Goal: Transaction & Acquisition: Book appointment/travel/reservation

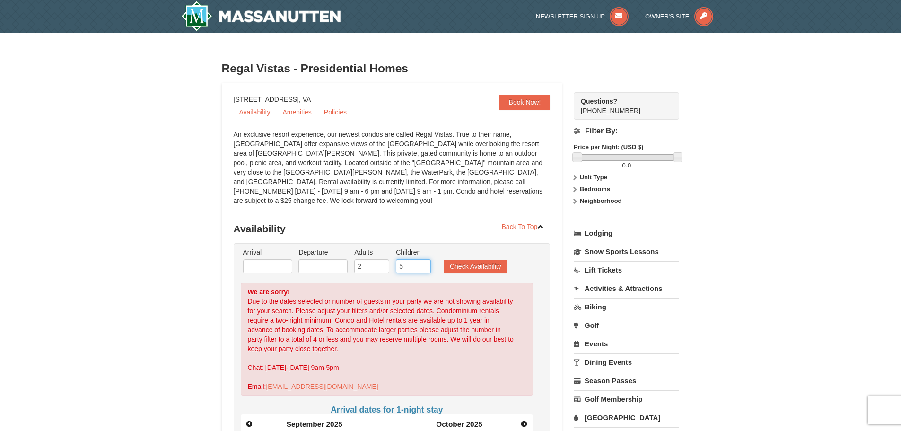
click at [412, 259] on input "5" at bounding box center [413, 266] width 35 height 14
type input "4"
click at [421, 260] on input "4" at bounding box center [413, 266] width 35 height 14
click at [470, 260] on button "Check Availability" at bounding box center [475, 266] width 63 height 13
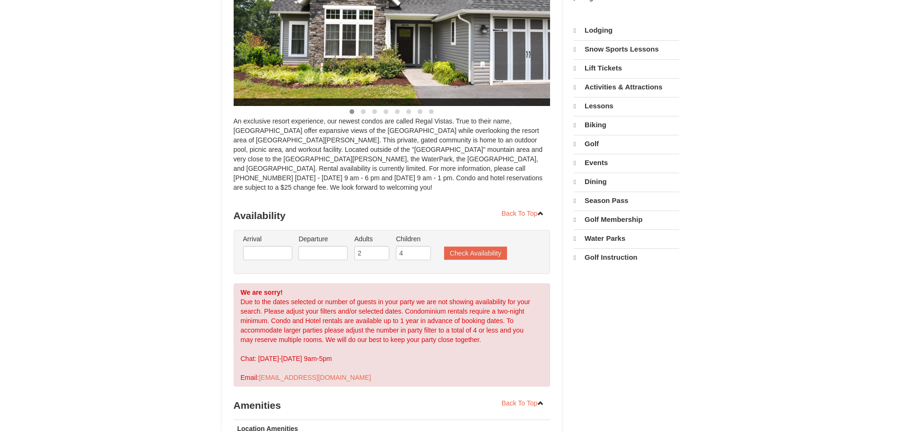
select select "9"
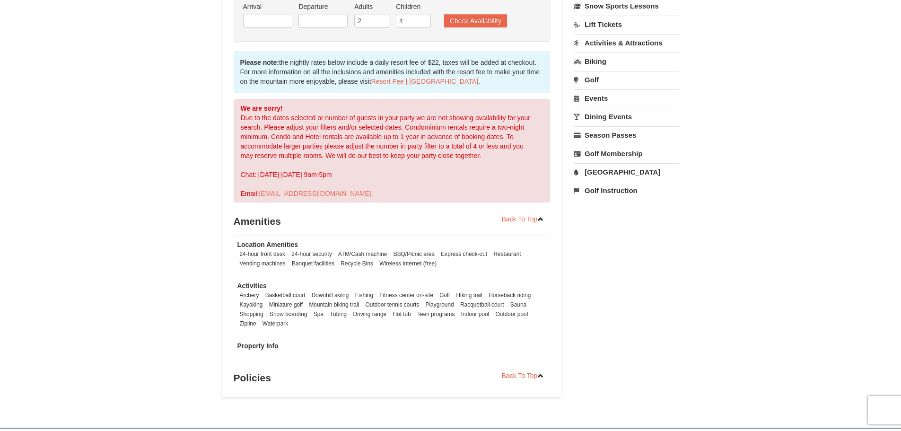
scroll to position [236, 0]
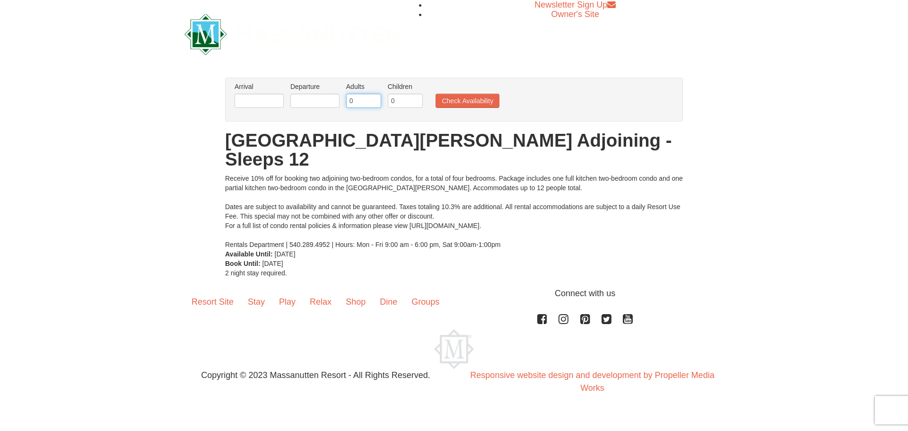
click at [374, 101] on input "0" at bounding box center [363, 101] width 35 height 14
click at [374, 99] on input "1" at bounding box center [363, 101] width 35 height 14
type input "2"
click at [376, 98] on input "2" at bounding box center [363, 101] width 35 height 14
click at [406, 100] on input "0" at bounding box center [405, 101] width 35 height 14
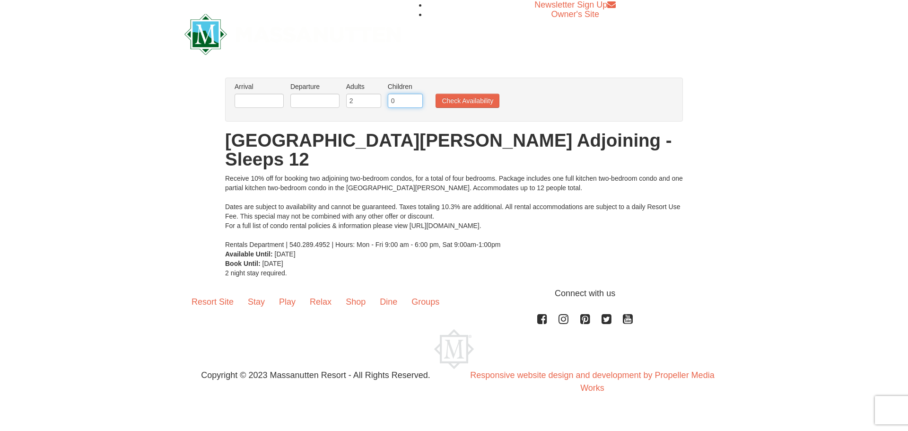
click at [418, 101] on input "0" at bounding box center [405, 101] width 35 height 14
click at [417, 100] on input "1" at bounding box center [405, 101] width 35 height 14
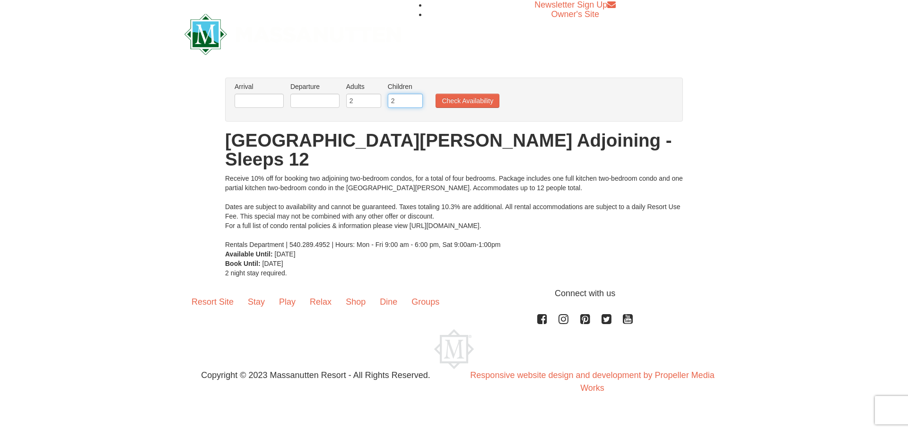
click at [417, 99] on input "2" at bounding box center [405, 101] width 35 height 14
click at [417, 99] on input "3" at bounding box center [405, 101] width 35 height 14
type input "4"
click at [417, 99] on input "4" at bounding box center [405, 101] width 35 height 14
click at [458, 97] on button "Check Availability" at bounding box center [468, 101] width 64 height 14
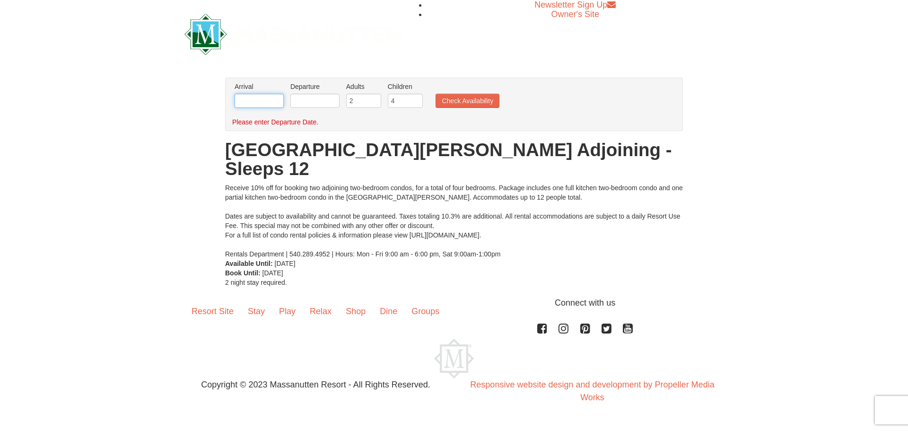
click at [280, 105] on input "text" at bounding box center [259, 101] width 49 height 14
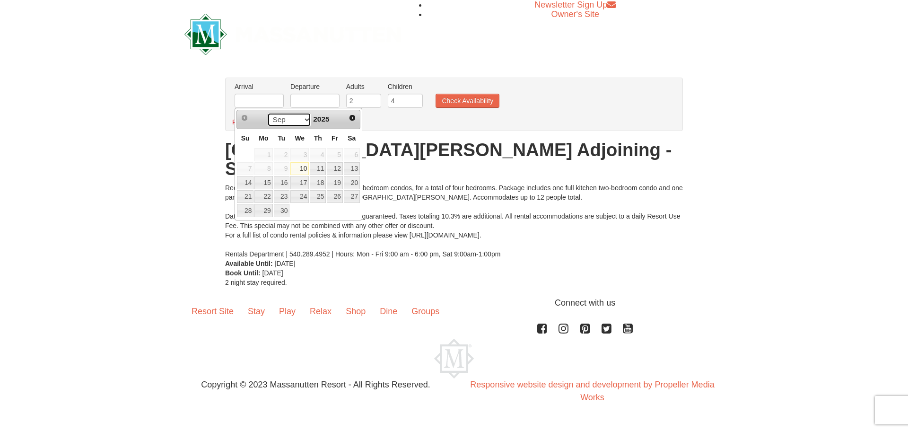
click at [304, 120] on select "Sep Oct Nov Dec" at bounding box center [289, 120] width 44 height 14
click at [340, 182] on link "19" at bounding box center [335, 182] width 16 height 13
type input "[DATE]"
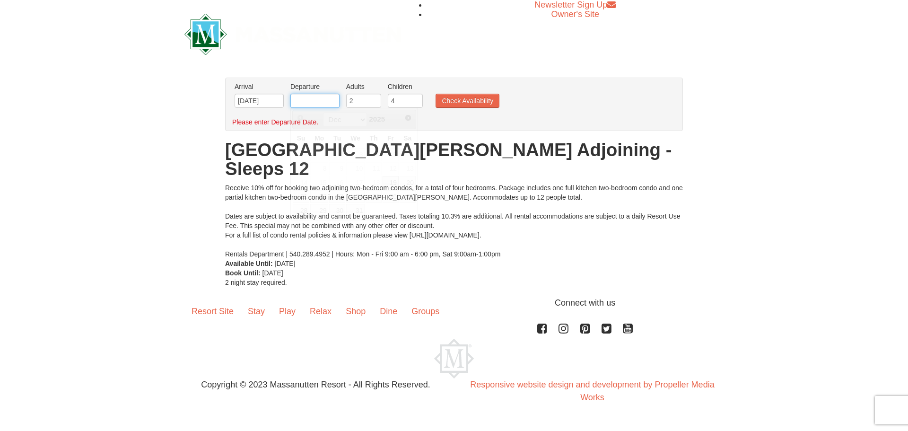
click at [315, 104] on input "text" at bounding box center [314, 101] width 49 height 14
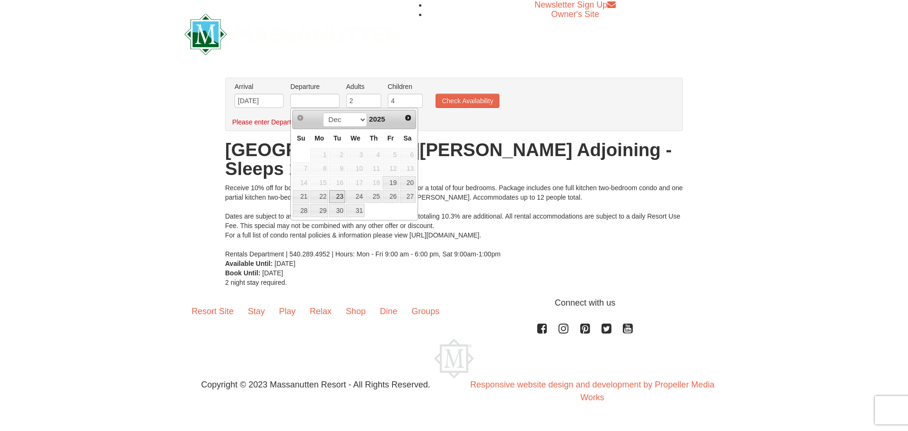
click at [337, 193] on link "23" at bounding box center [337, 196] width 16 height 13
type input "[DATE]"
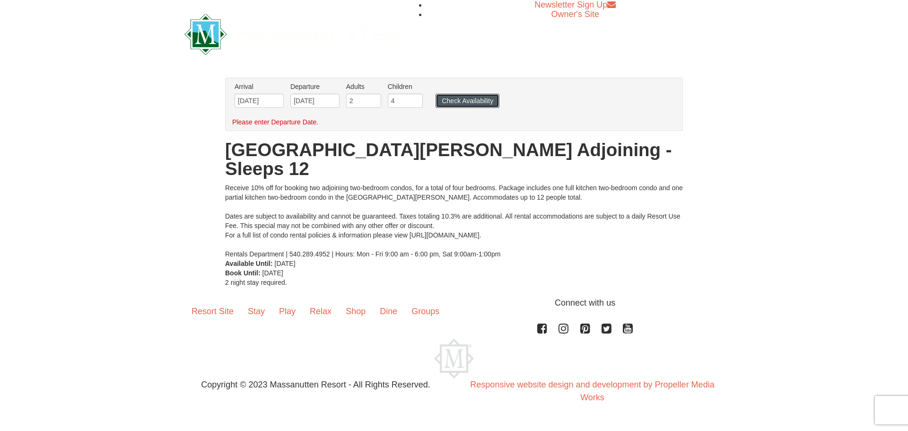
click at [473, 102] on button "Check Availability" at bounding box center [468, 101] width 64 height 14
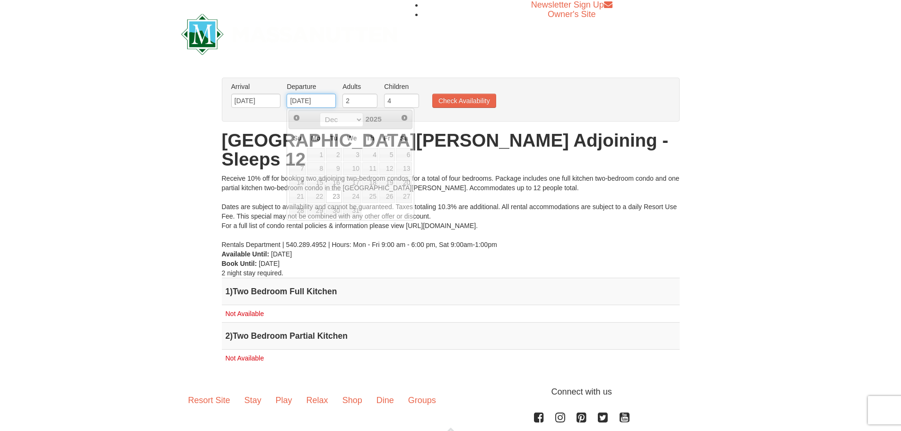
click at [305, 99] on input "[DATE]" at bounding box center [311, 101] width 49 height 14
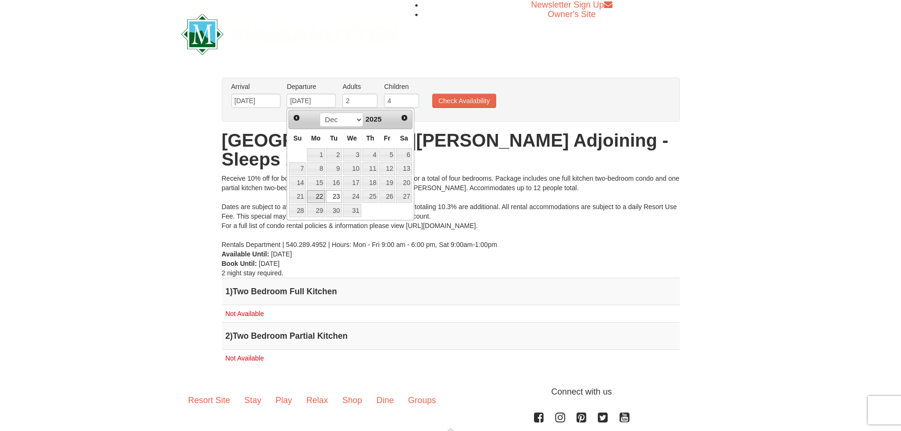
click at [321, 194] on link "22" at bounding box center [316, 196] width 18 height 13
type input "12/22/2025"
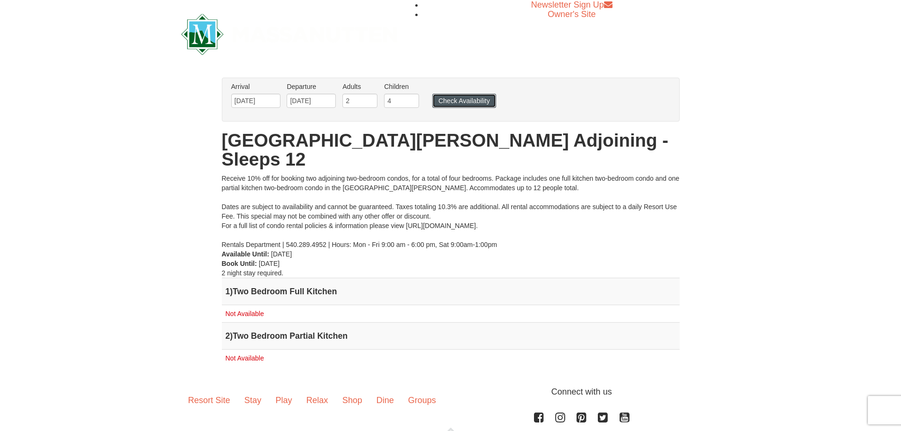
click at [463, 103] on button "Check Availability" at bounding box center [464, 101] width 64 height 14
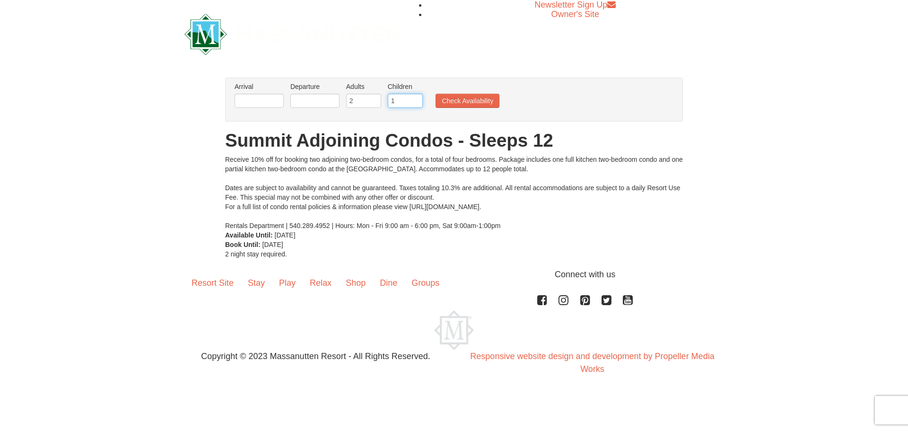
click at [415, 98] on input "1" at bounding box center [405, 101] width 35 height 14
click at [415, 98] on input "2" at bounding box center [405, 101] width 35 height 14
click at [415, 98] on input "3" at bounding box center [405, 101] width 35 height 14
type input "4"
click at [415, 98] on input "4" at bounding box center [405, 101] width 35 height 14
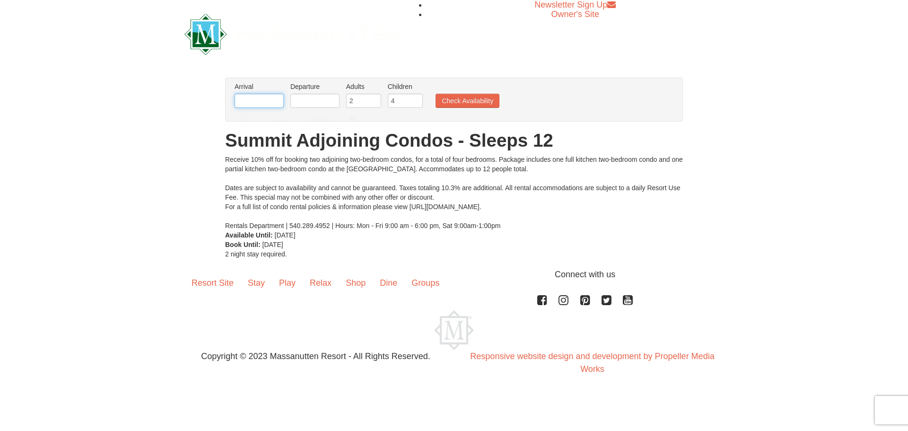
click at [254, 101] on input "text" at bounding box center [259, 101] width 49 height 14
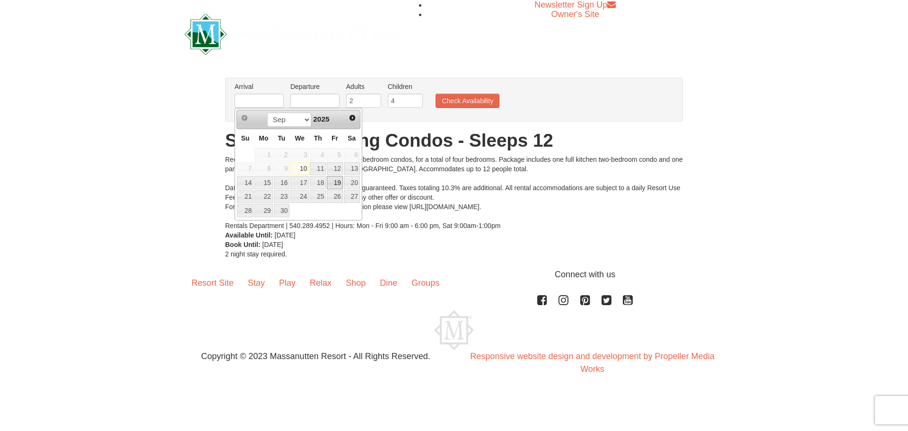
click at [336, 182] on link "19" at bounding box center [335, 182] width 16 height 13
type input "09/19/2025"
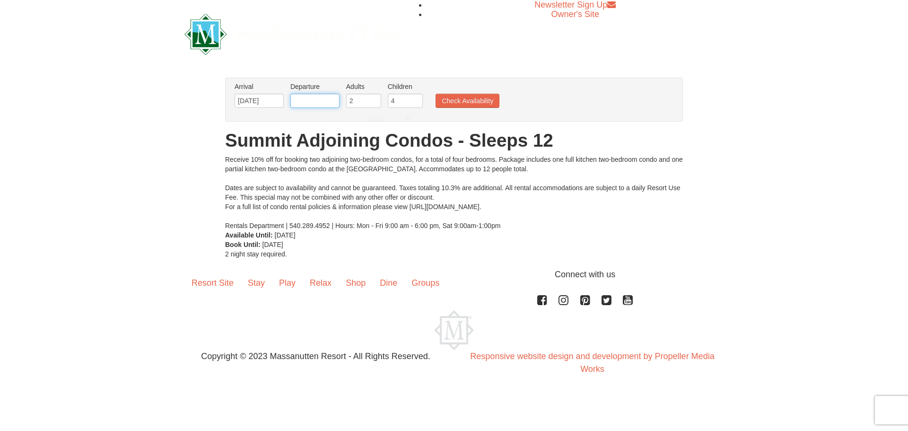
click at [325, 102] on input "text" at bounding box center [314, 101] width 49 height 14
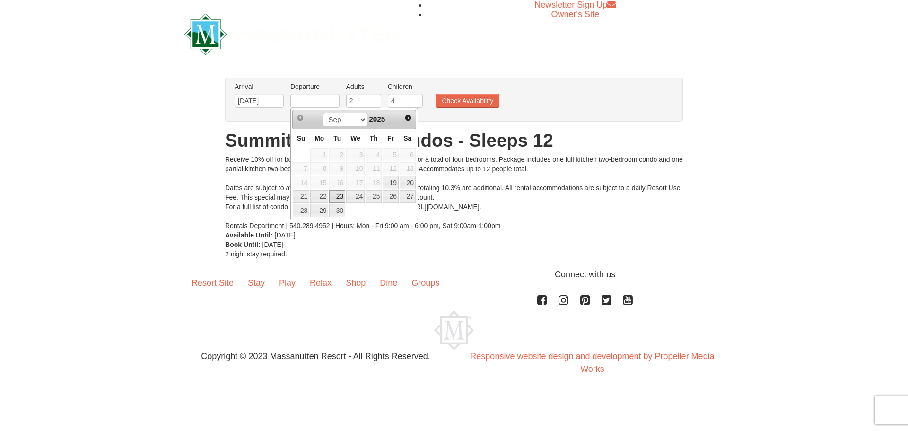
click at [329, 196] on link "23" at bounding box center [337, 196] width 16 height 13
type input "[DATE]"
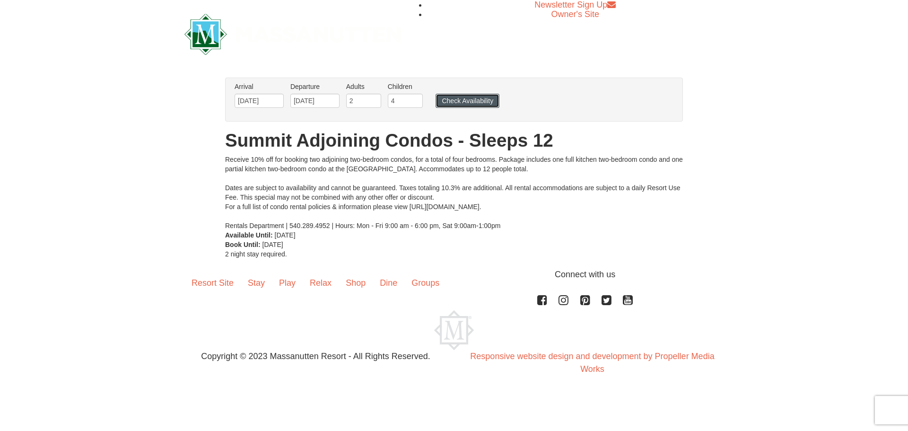
click at [468, 103] on button "Check Availability" at bounding box center [468, 101] width 64 height 14
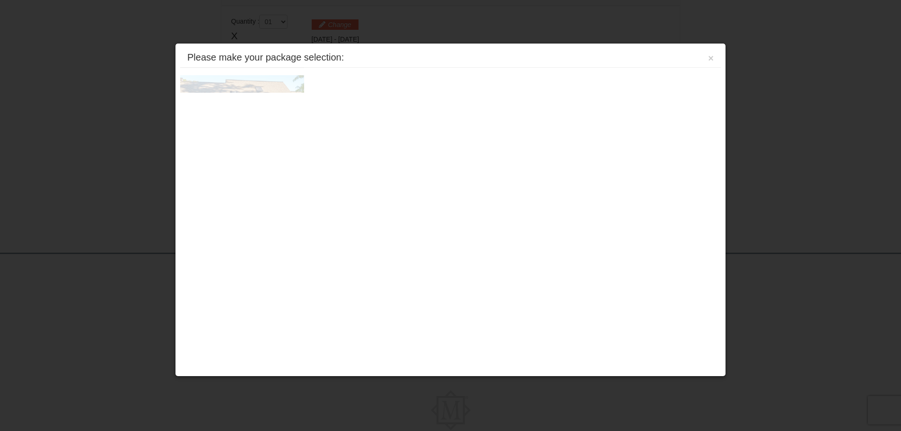
scroll to position [289, 0]
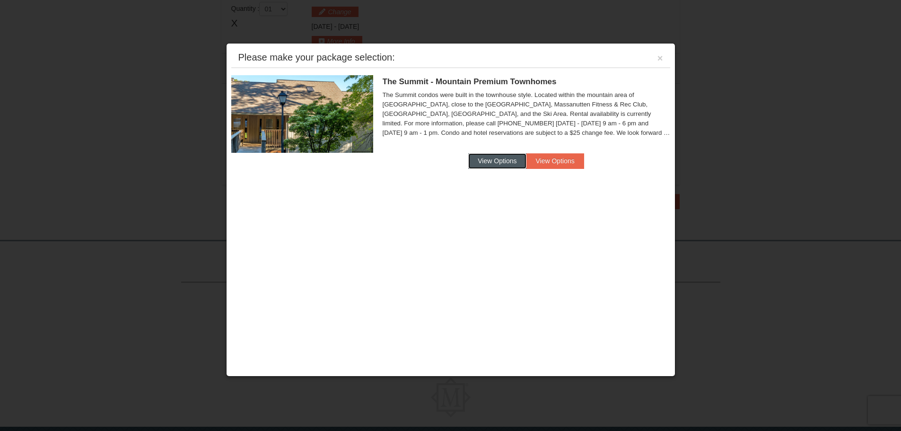
click at [507, 163] on button "View Options" at bounding box center [497, 160] width 58 height 15
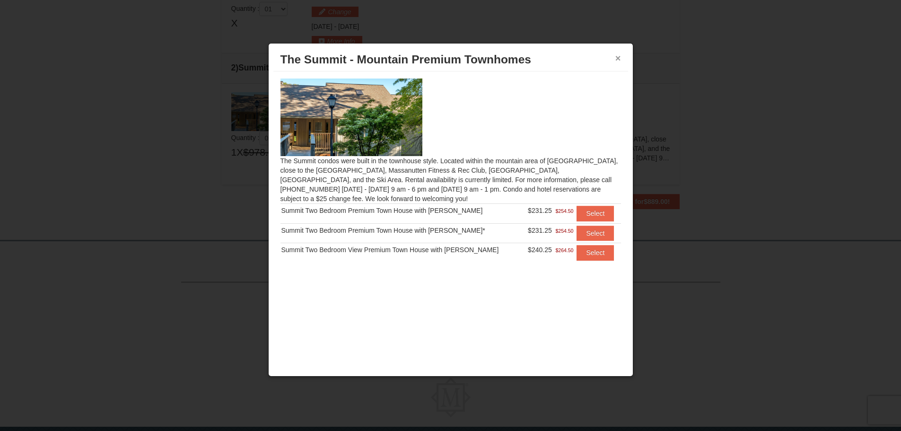
click at [620, 58] on button "×" at bounding box center [618, 57] width 6 height 9
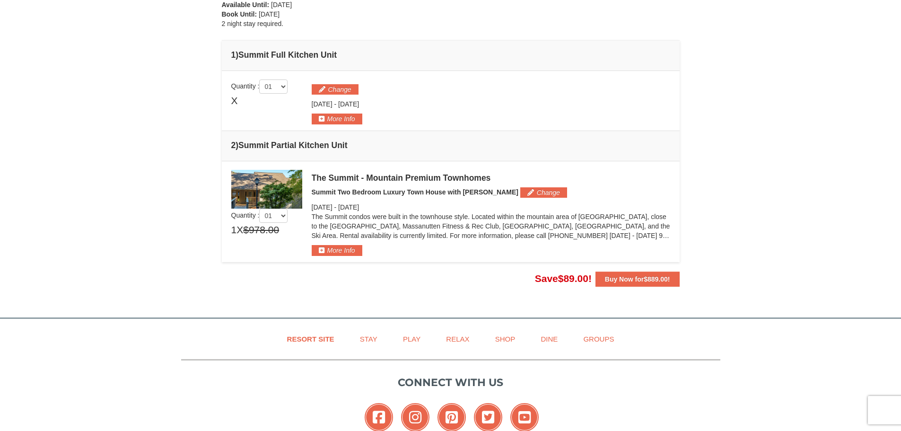
scroll to position [195, 0]
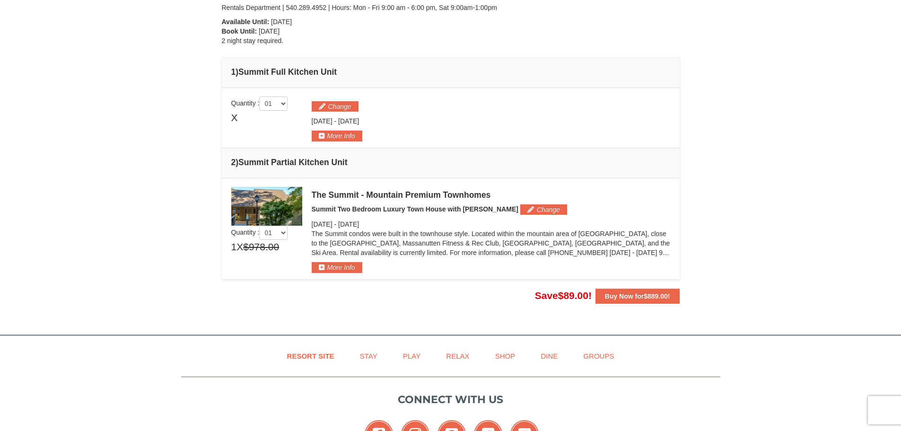
click at [289, 205] on img at bounding box center [266, 206] width 71 height 39
click at [254, 245] on span "$978.00" at bounding box center [261, 247] width 36 height 14
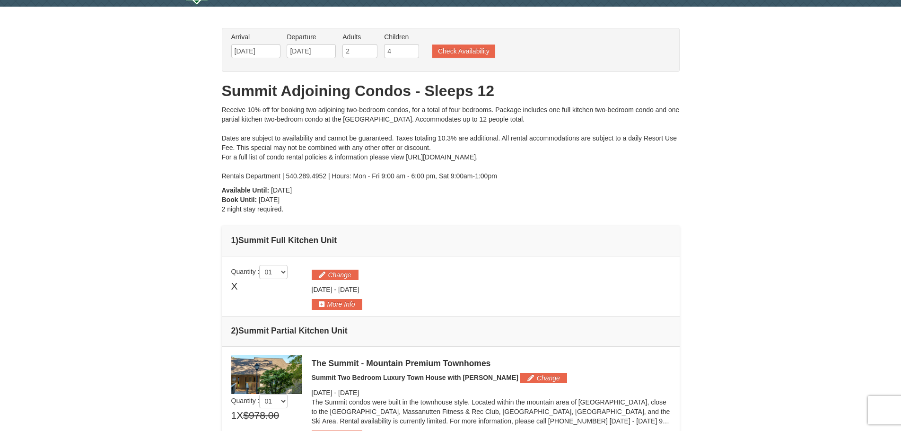
scroll to position [0, 0]
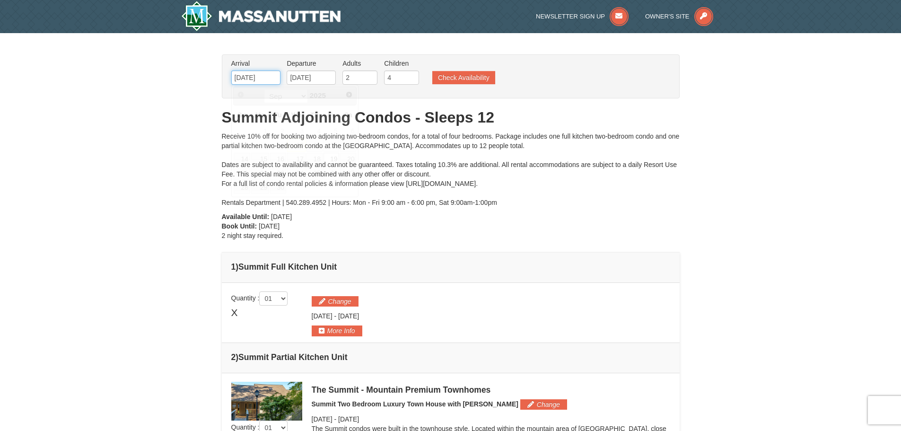
click at [263, 74] on input "09/19/2025" at bounding box center [255, 77] width 49 height 14
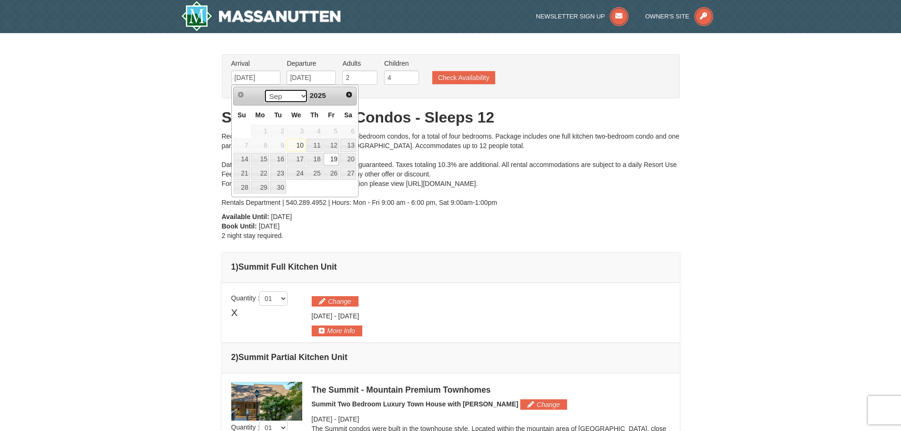
click at [302, 96] on select "Sep Oct Nov Dec" at bounding box center [286, 96] width 44 height 14
click at [333, 157] on link "19" at bounding box center [332, 159] width 16 height 13
type input "[DATE]"
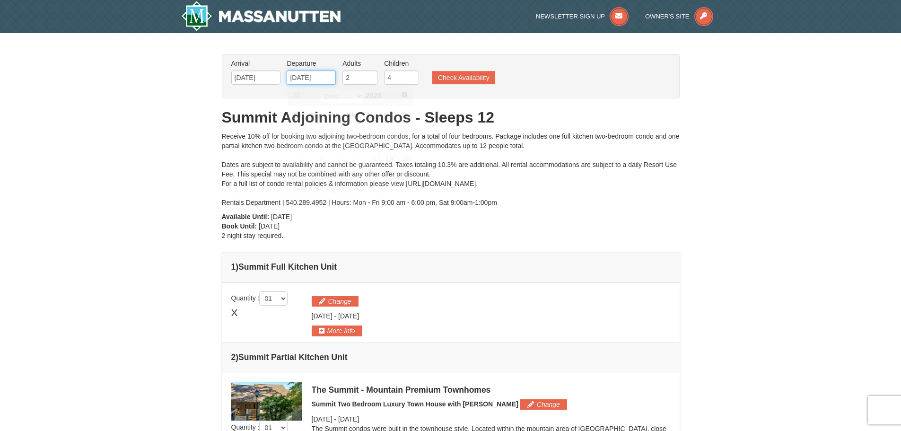
click at [328, 77] on input "[DATE]" at bounding box center [311, 77] width 49 height 14
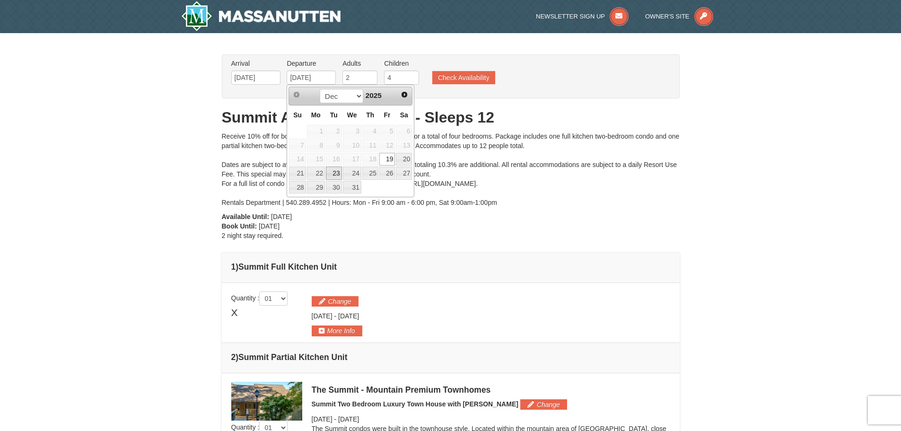
click at [326, 173] on link "23" at bounding box center [334, 172] width 16 height 13
type input "[DATE]"
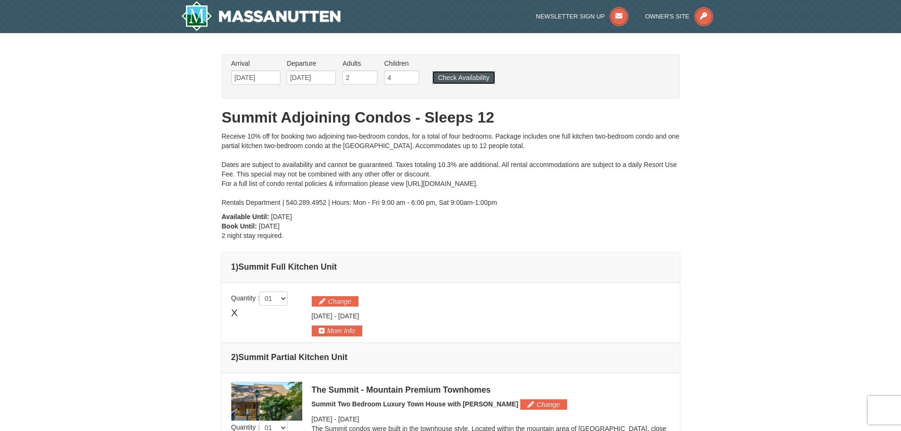
click at [465, 77] on button "Check Availability" at bounding box center [463, 77] width 63 height 13
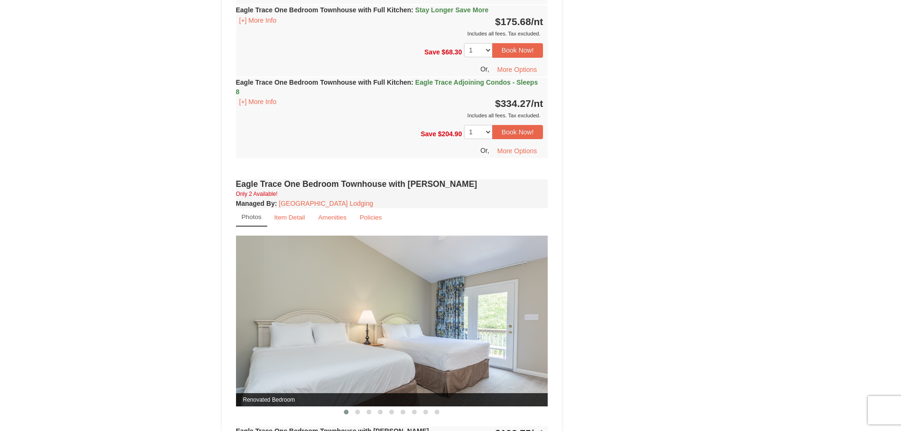
scroll to position [631, 0]
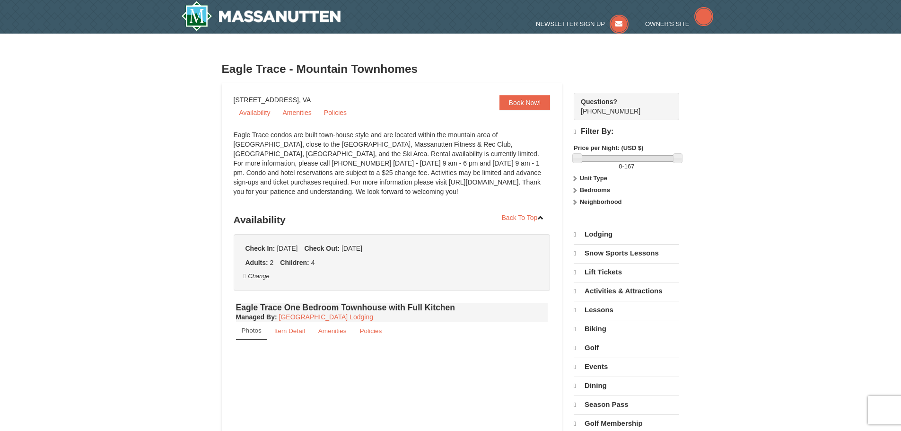
select select "9"
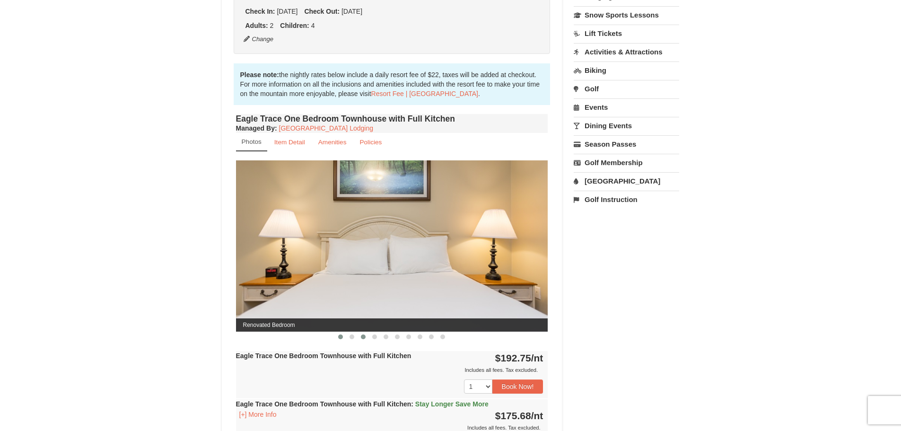
scroll to position [284, 0]
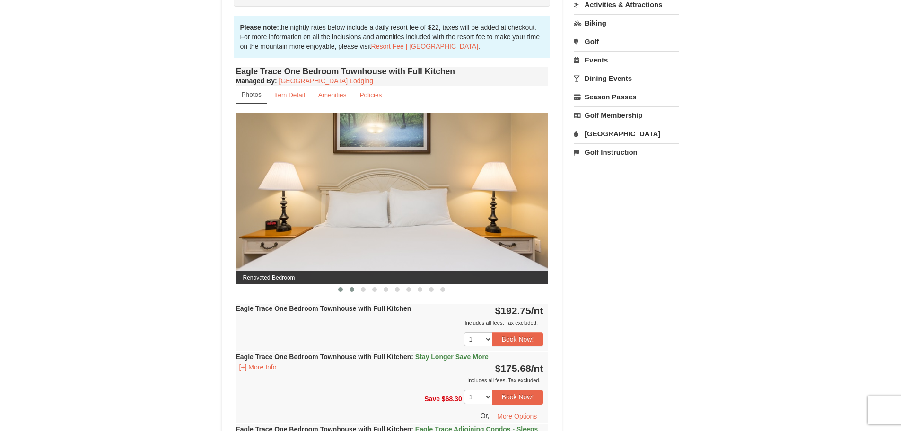
click at [355, 288] on button at bounding box center [351, 289] width 11 height 9
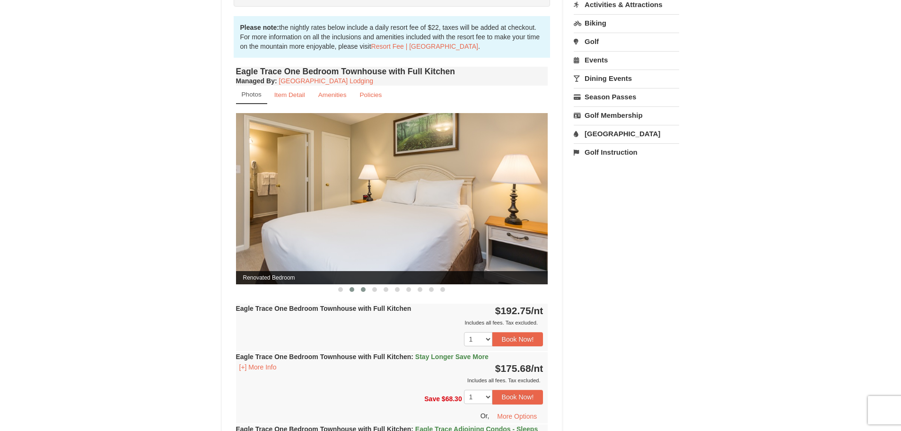
click at [367, 290] on button at bounding box center [363, 289] width 11 height 9
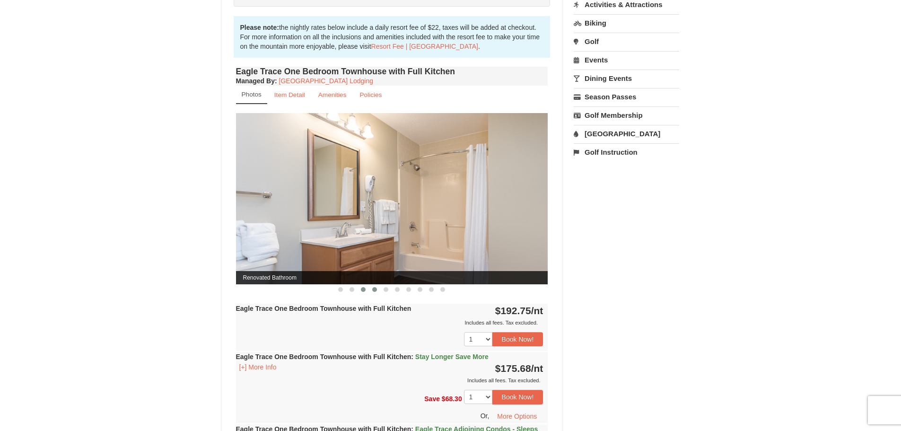
click at [370, 289] on button at bounding box center [374, 289] width 11 height 9
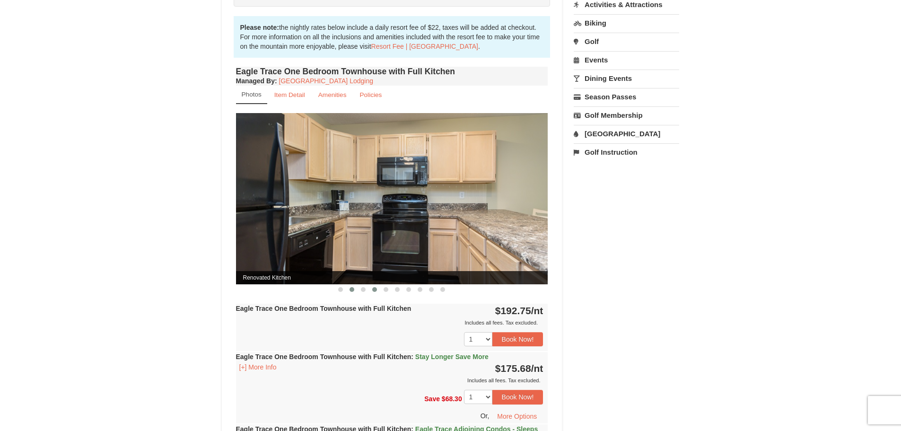
click at [357, 289] on button at bounding box center [351, 289] width 11 height 9
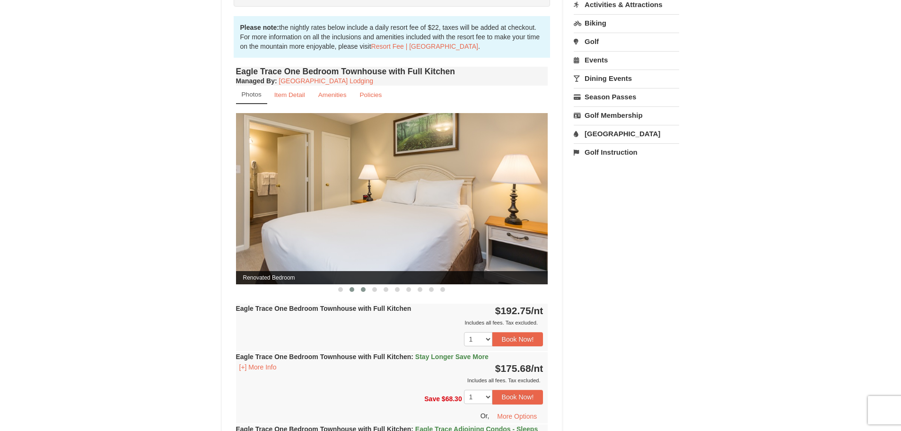
click at [367, 289] on button at bounding box center [363, 289] width 11 height 9
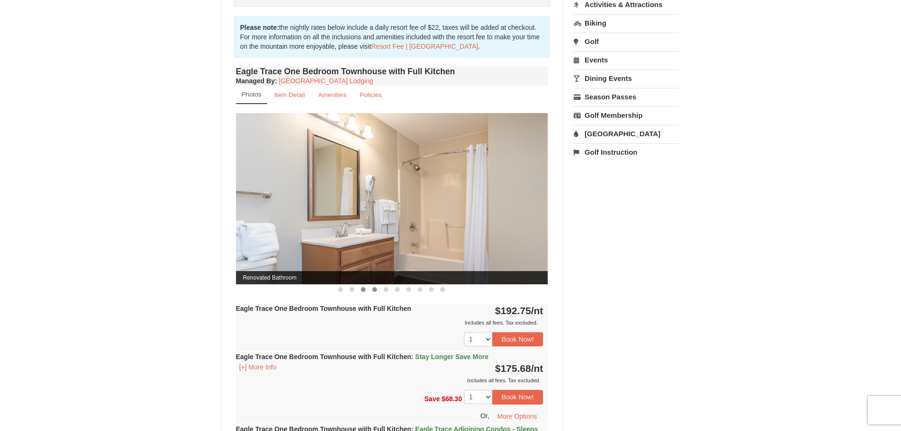
click at [375, 290] on span at bounding box center [374, 289] width 5 height 5
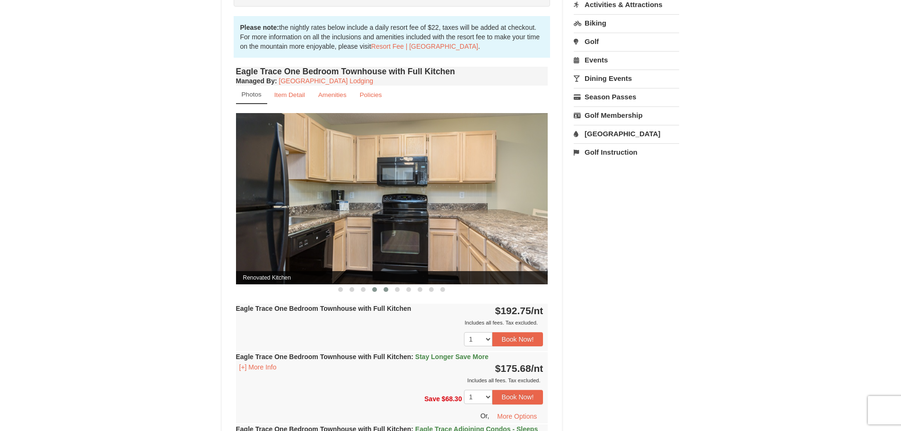
click at [385, 289] on span at bounding box center [386, 289] width 5 height 5
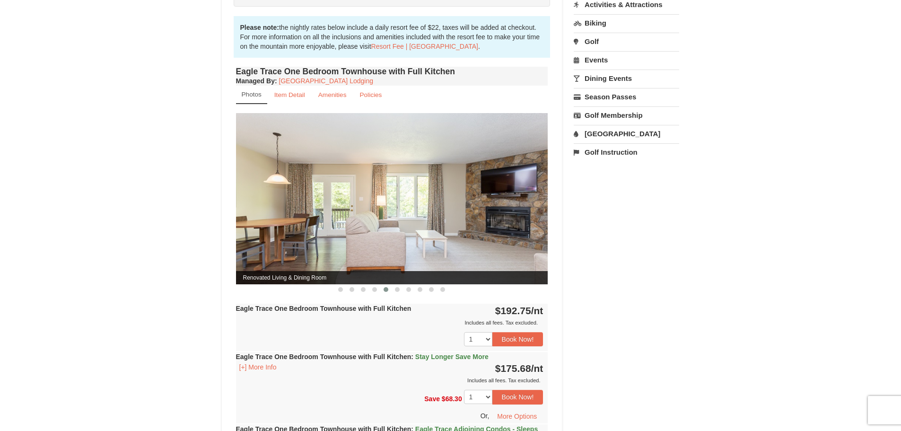
click at [386, 287] on span at bounding box center [386, 289] width 5 height 5
click at [394, 286] on button at bounding box center [397, 289] width 11 height 9
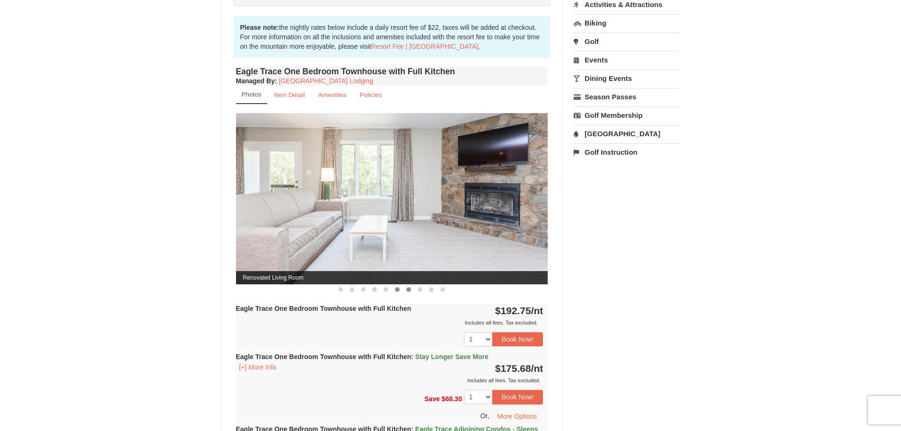
click at [407, 288] on span at bounding box center [408, 289] width 5 height 5
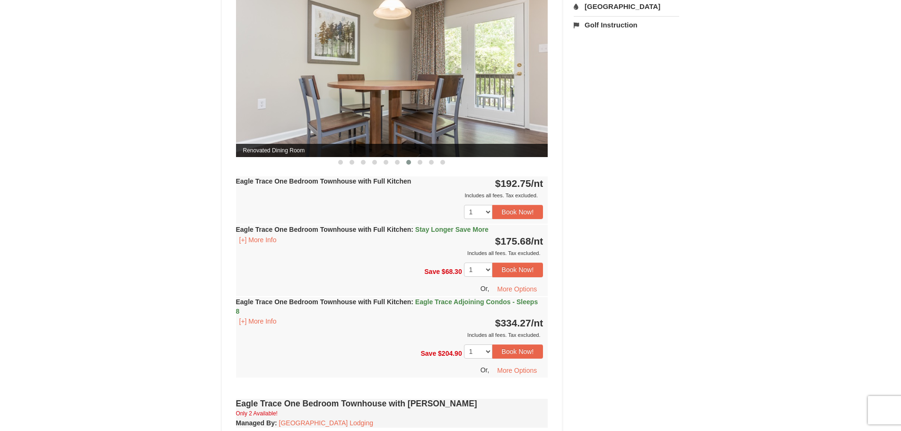
scroll to position [426, 0]
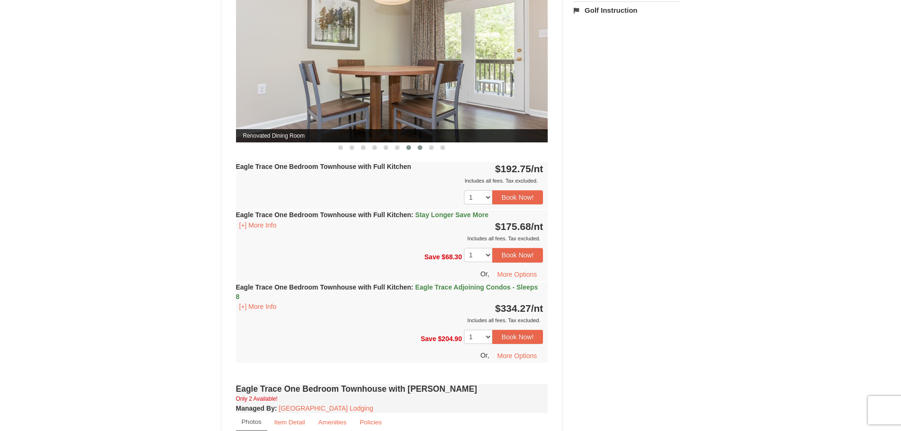
click at [415, 145] on button at bounding box center [419, 147] width 11 height 9
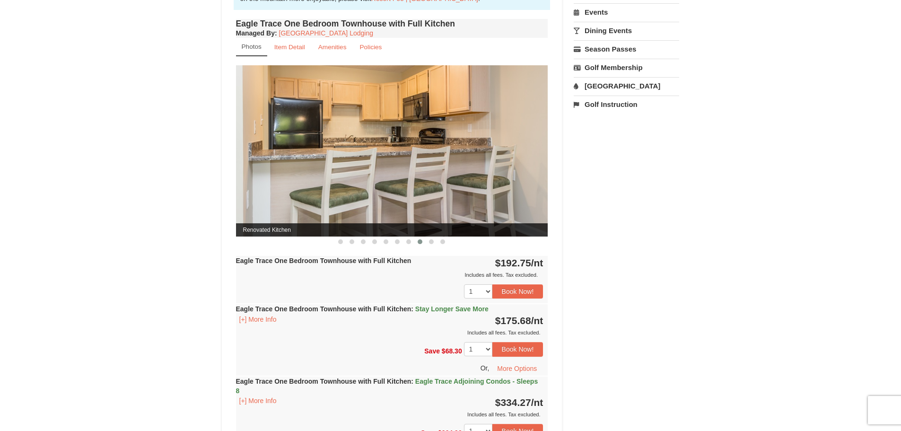
scroll to position [331, 0]
click at [433, 243] on span at bounding box center [431, 242] width 5 height 5
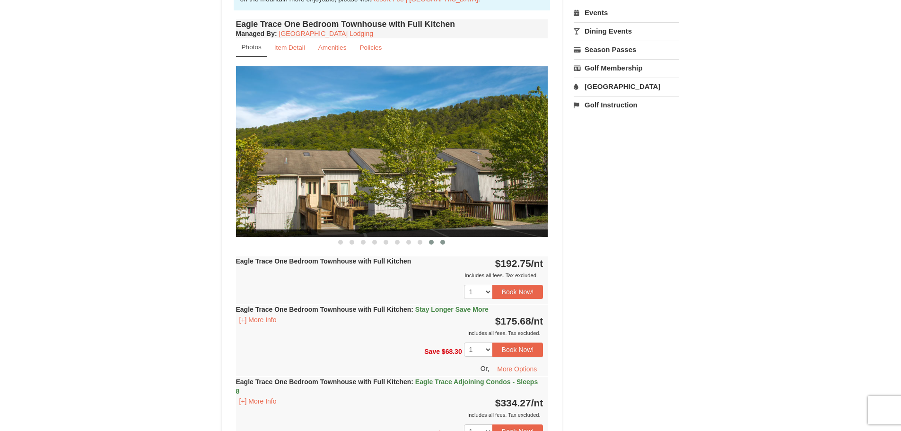
click at [441, 242] on span at bounding box center [442, 242] width 5 height 5
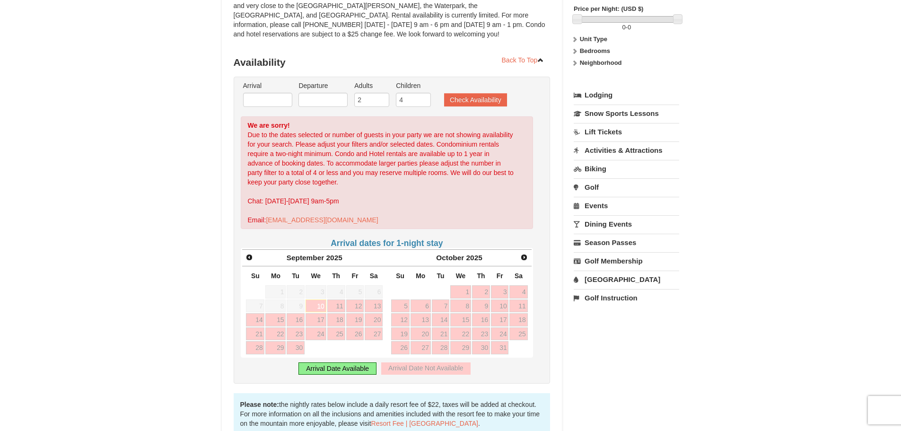
scroll to position [142, 0]
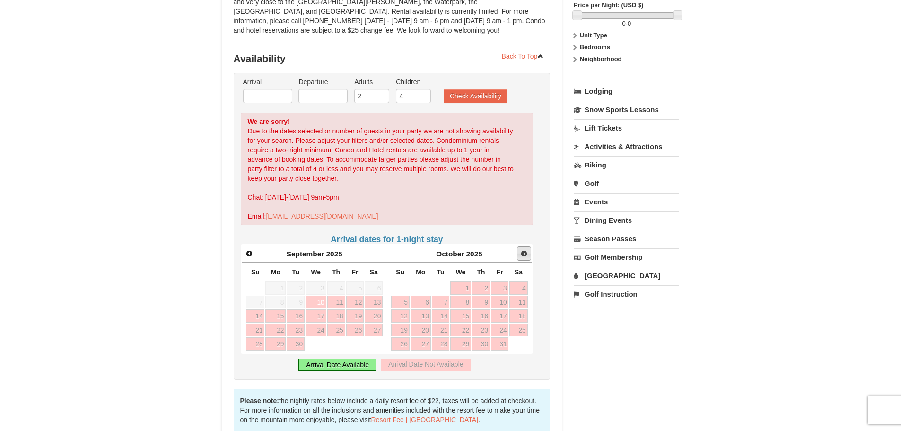
click at [522, 252] on span "Next" at bounding box center [524, 254] width 8 height 8
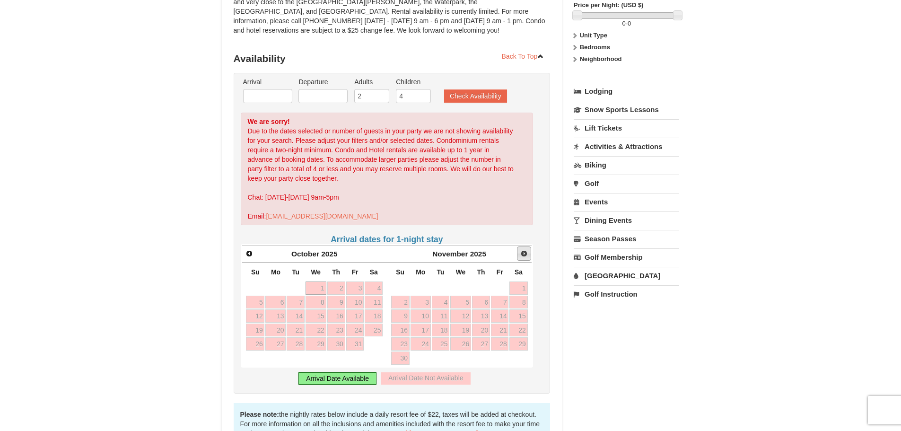
click at [522, 252] on span "Next" at bounding box center [524, 254] width 8 height 8
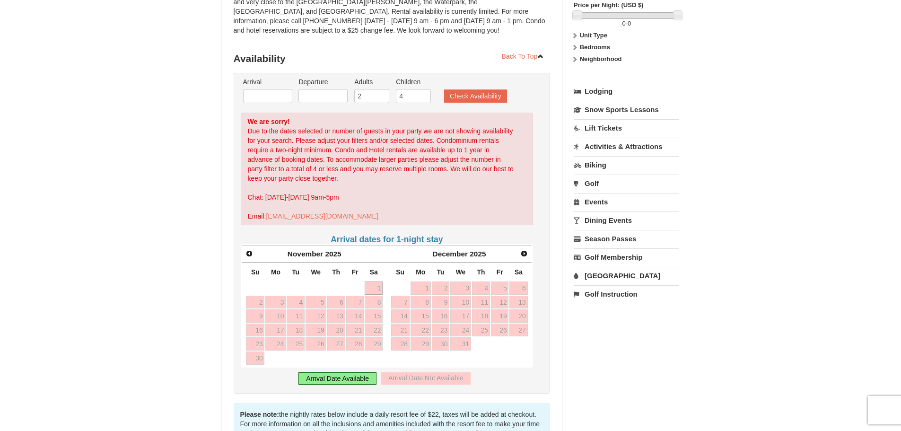
click at [332, 379] on div "Arrival Date Available" at bounding box center [337, 378] width 78 height 12
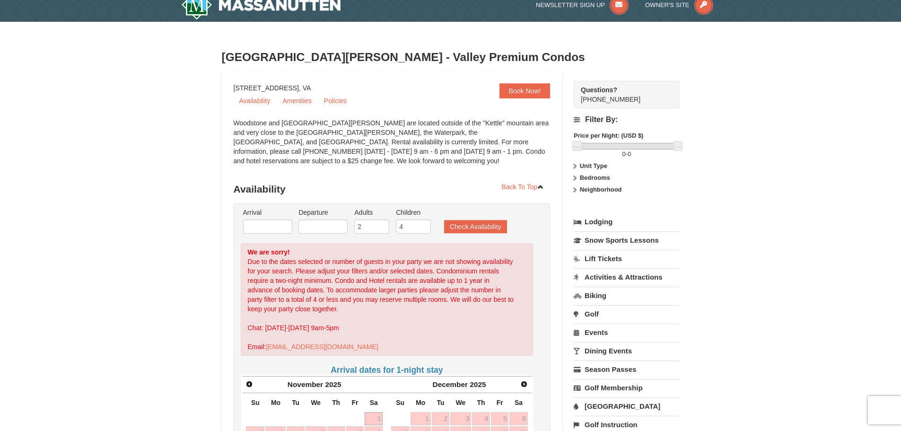
scroll to position [0, 0]
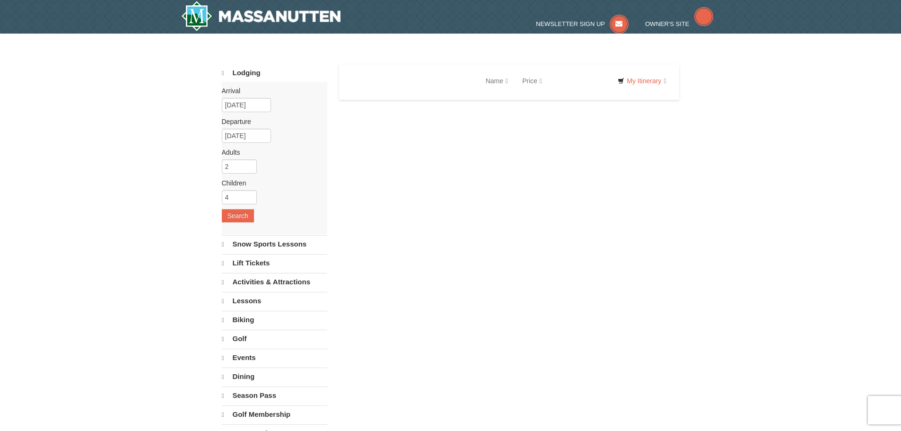
select select "9"
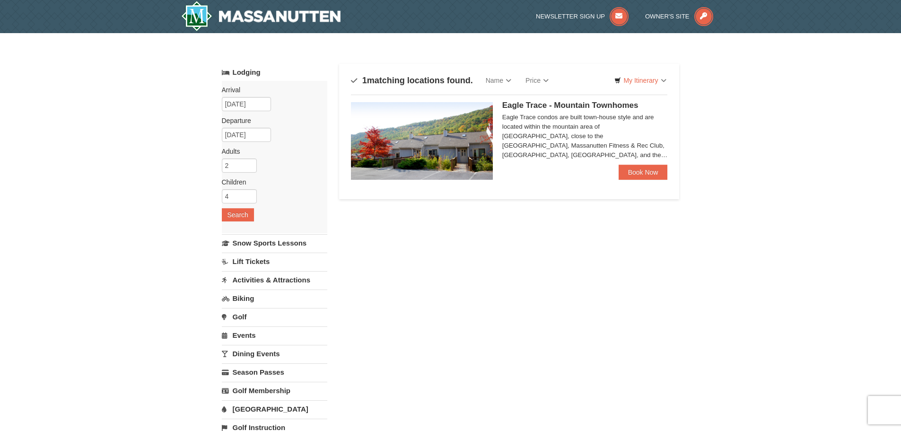
click at [440, 106] on img at bounding box center [422, 141] width 142 height 78
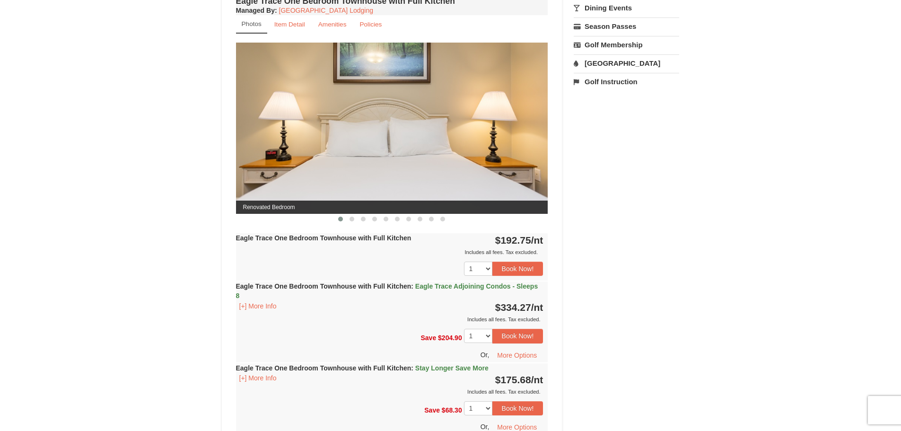
scroll to position [378, 0]
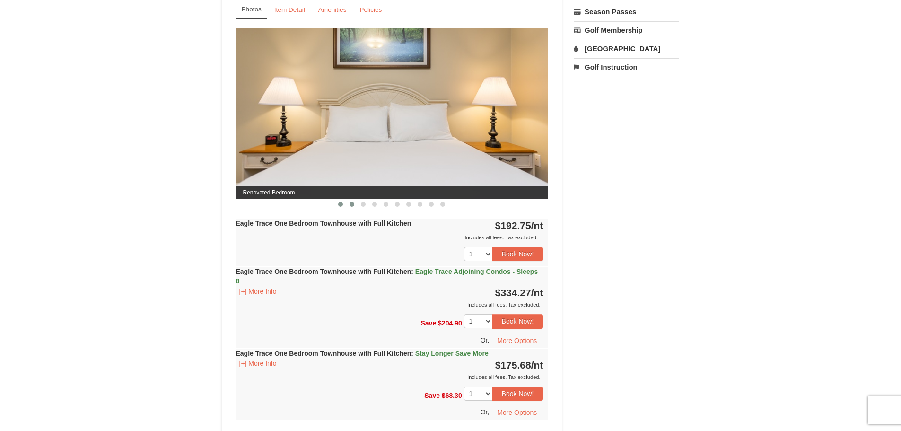
click at [357, 203] on button at bounding box center [351, 204] width 11 height 9
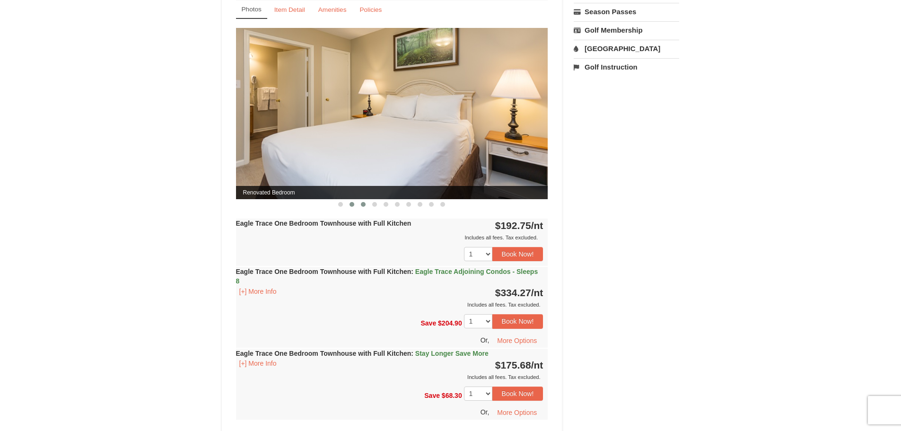
click at [360, 203] on button at bounding box center [363, 204] width 11 height 9
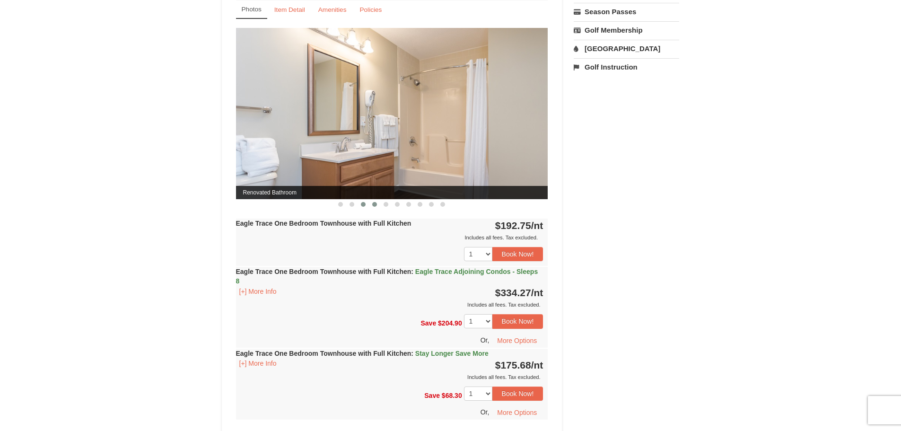
click at [376, 202] on span at bounding box center [374, 204] width 5 height 5
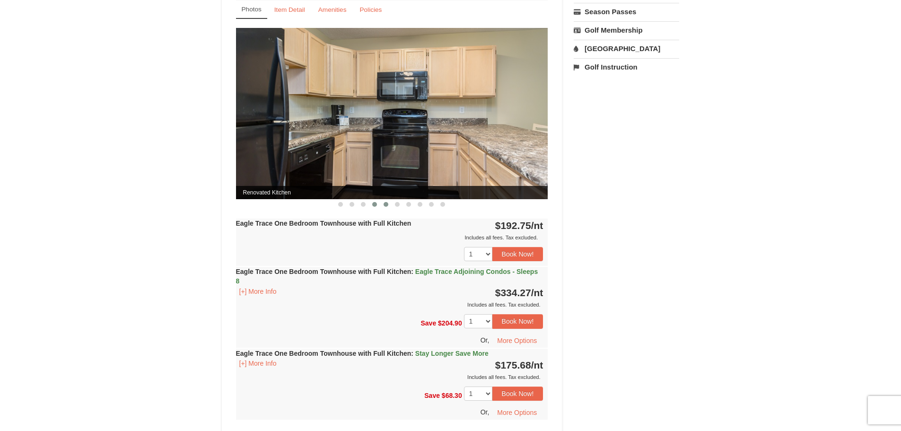
click at [386, 204] on span at bounding box center [386, 204] width 5 height 5
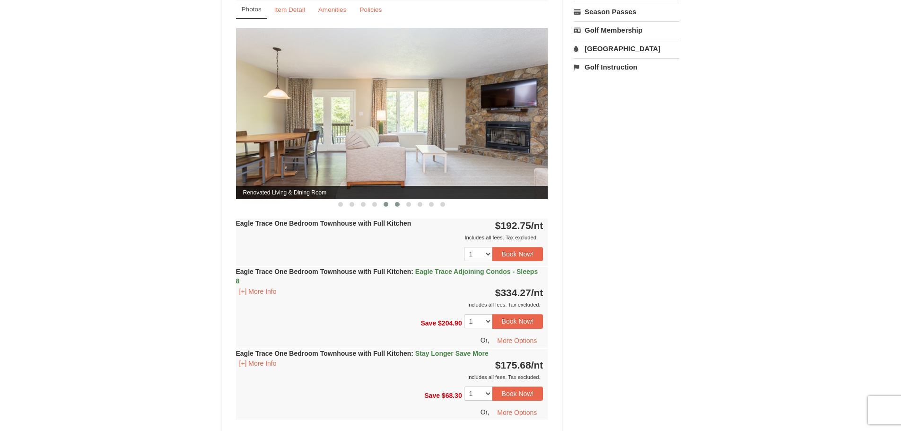
click at [400, 203] on button at bounding box center [397, 204] width 11 height 9
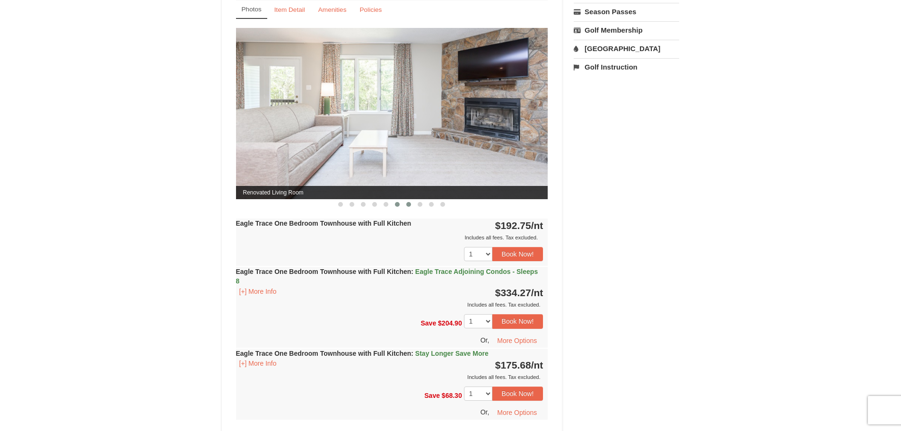
click at [407, 202] on span at bounding box center [408, 204] width 5 height 5
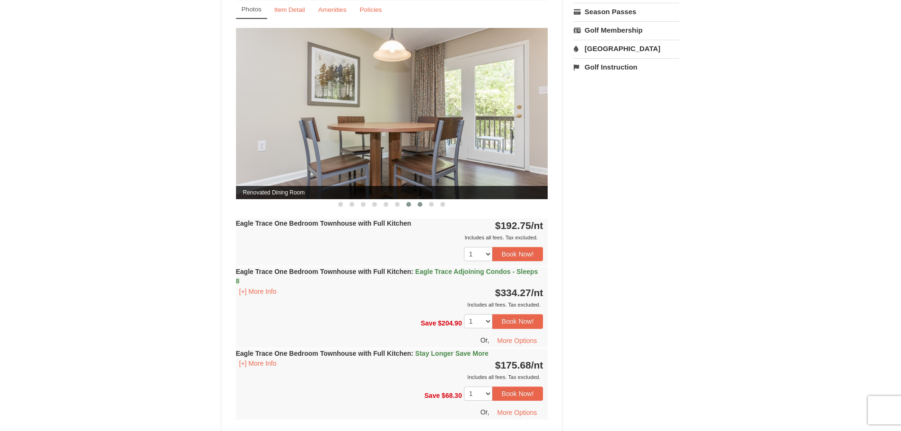
click at [418, 202] on span at bounding box center [420, 204] width 5 height 5
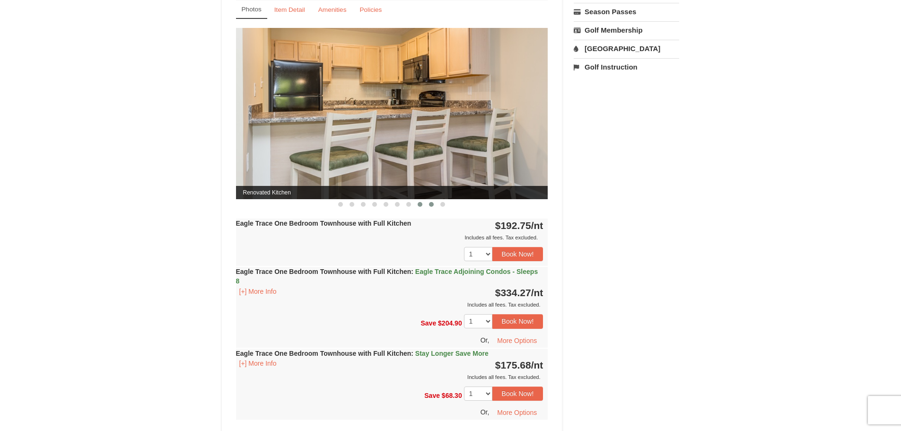
click at [429, 207] on button at bounding box center [431, 204] width 11 height 9
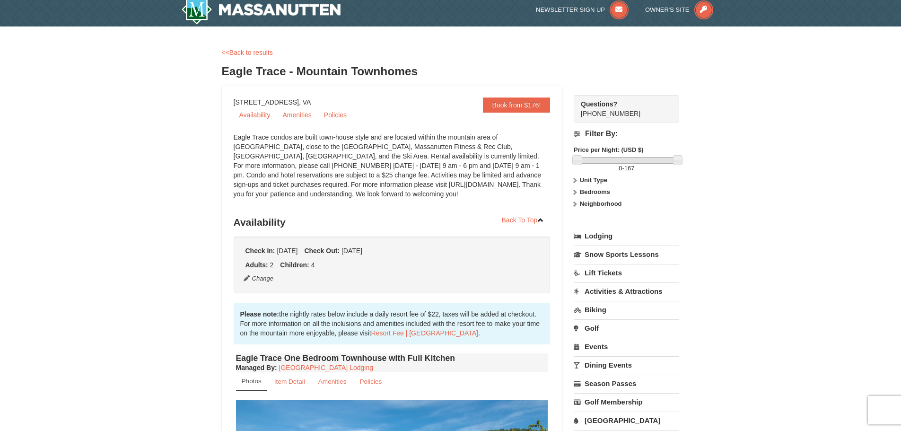
scroll to position [0, 0]
